Goal: Check status: Check status

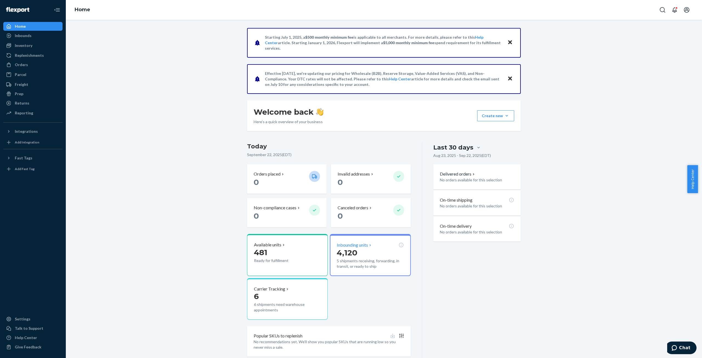
click at [363, 250] on p "4,120" at bounding box center [370, 252] width 67 height 10
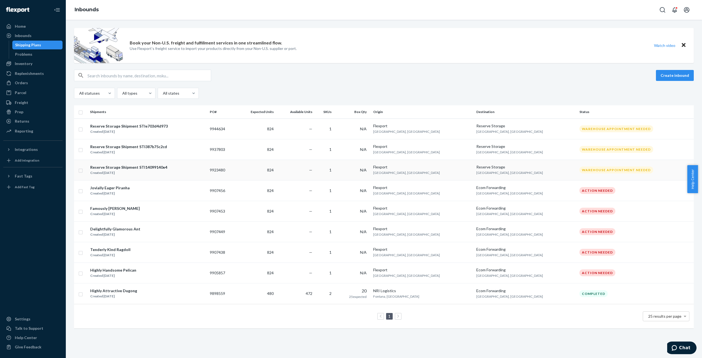
click at [129, 170] on div "Created Sep 4, 2025" at bounding box center [128, 172] width 77 height 5
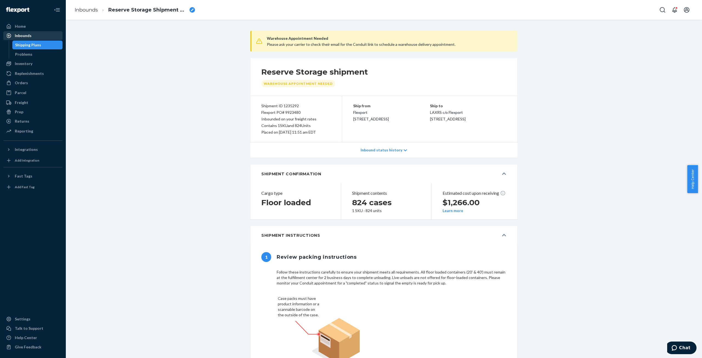
click at [21, 37] on div "Inbounds" at bounding box center [23, 35] width 17 height 5
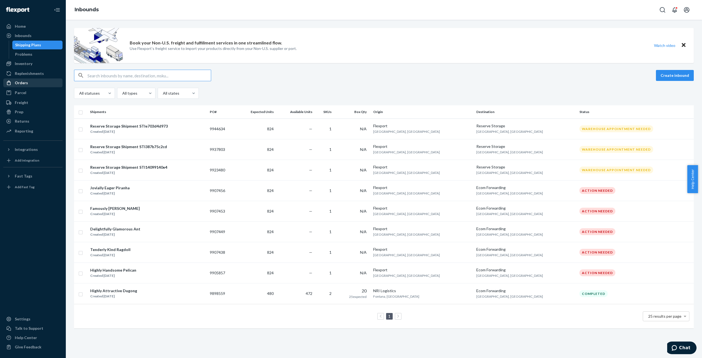
click at [22, 85] on div "Orders" at bounding box center [21, 82] width 13 height 5
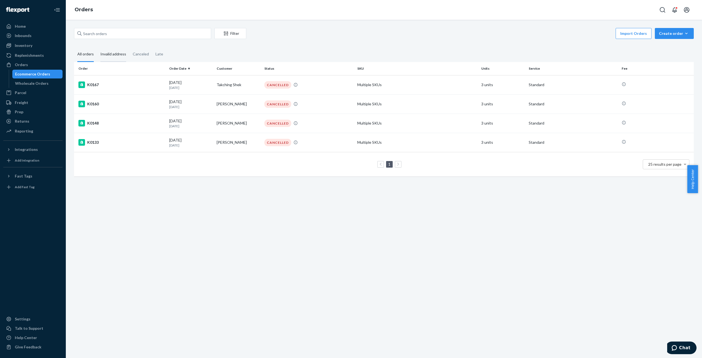
click at [105, 55] on div "Invalid address" at bounding box center [113, 54] width 26 height 15
click at [97, 47] on input "Invalid address" at bounding box center [97, 47] width 0 height 0
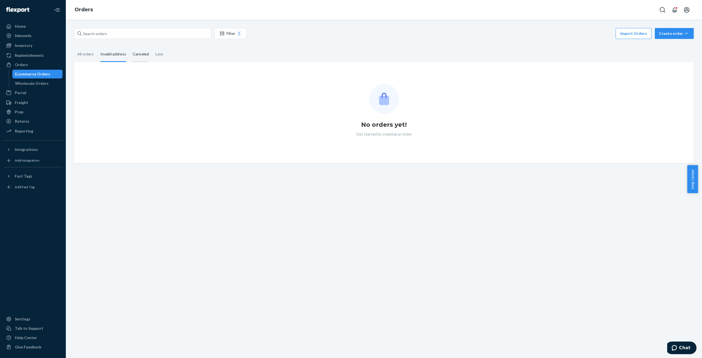
click at [139, 56] on div "Canceled" at bounding box center [141, 54] width 16 height 15
click at [129, 47] on input "Canceled" at bounding box center [129, 47] width 0 height 0
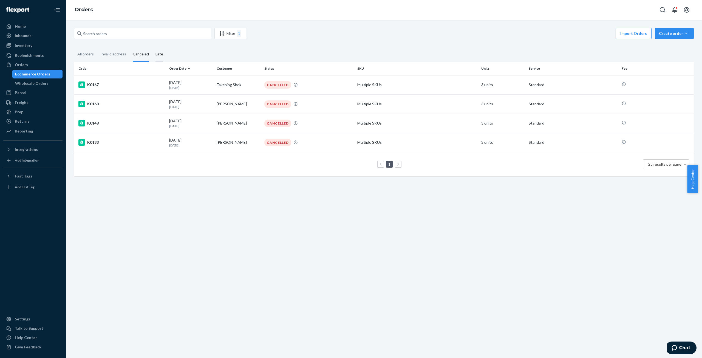
click at [161, 54] on div "Late" at bounding box center [159, 54] width 8 height 15
click at [152, 47] on input "Late" at bounding box center [152, 47] width 0 height 0
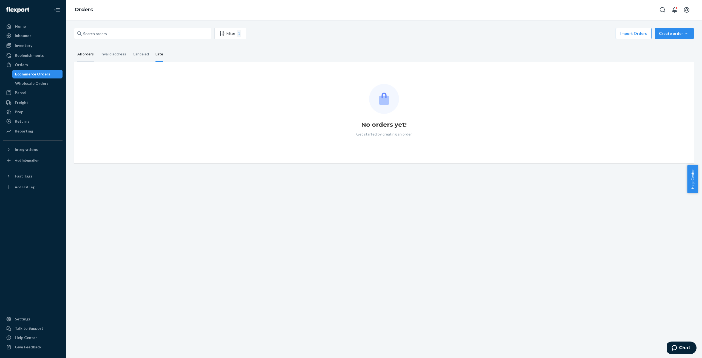
click at [81, 53] on div "All orders" at bounding box center [85, 54] width 16 height 15
click at [74, 47] on input "All orders" at bounding box center [74, 47] width 0 height 0
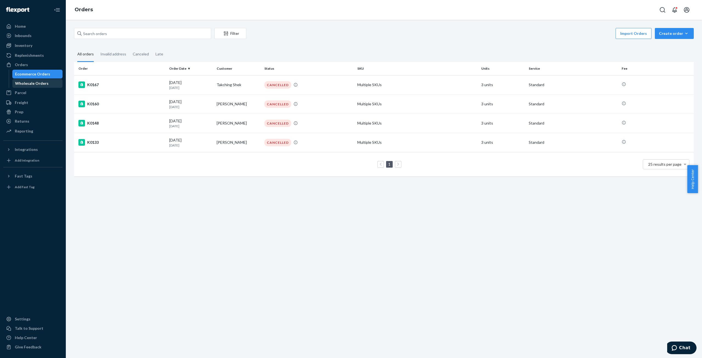
click at [30, 83] on div "Wholesale Orders" at bounding box center [31, 83] width 33 height 5
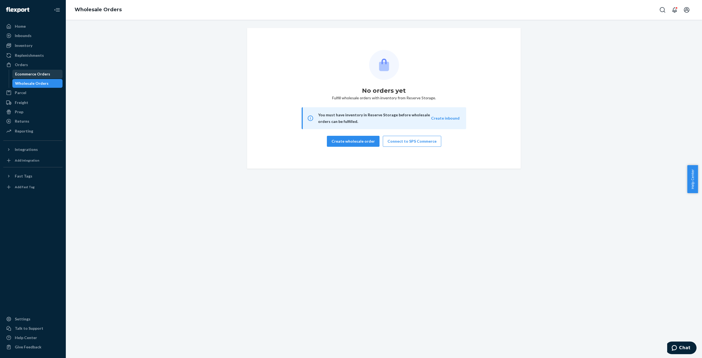
click at [28, 73] on div "Ecommerce Orders" at bounding box center [32, 73] width 35 height 5
